Goal: Find specific page/section: Find specific page/section

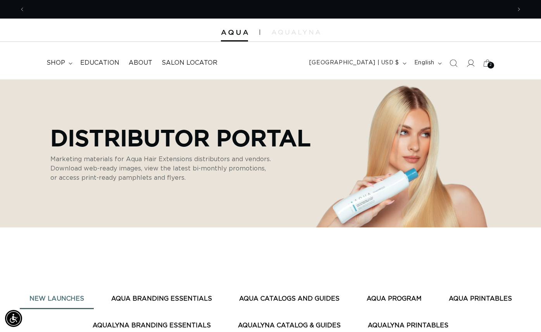
scroll to position [0, 486]
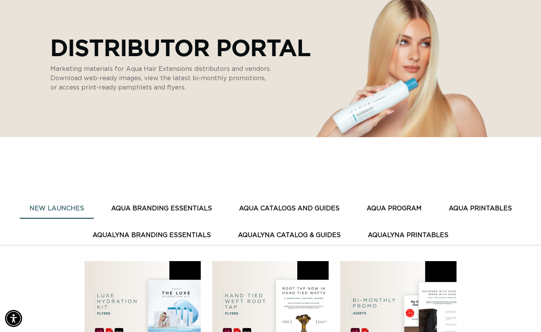
scroll to position [92, 0]
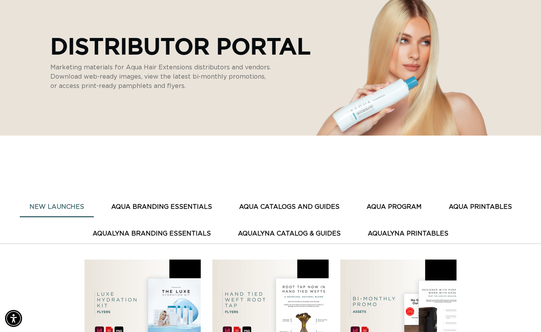
click at [193, 208] on button "AQUA BRANDING ESSENTIALS" at bounding box center [162, 207] width 120 height 19
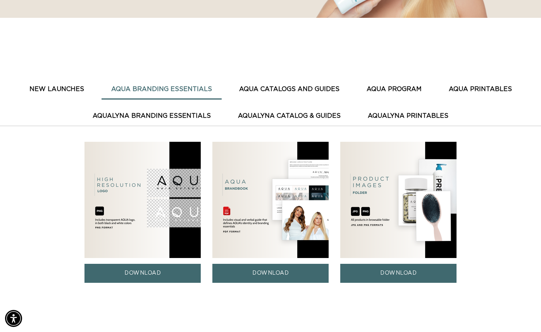
scroll to position [0, 486]
